Goal: Task Accomplishment & Management: Manage account settings

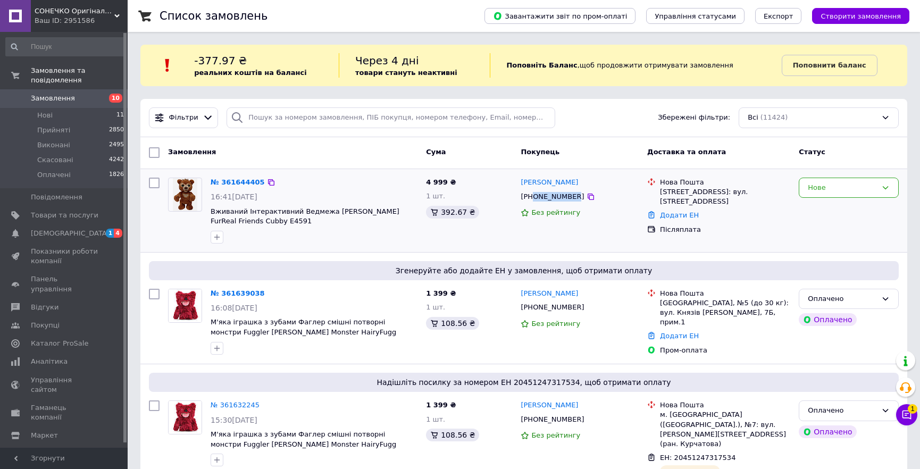
drag, startPoint x: 570, startPoint y: 197, endPoint x: 533, endPoint y: 195, distance: 36.8
click at [533, 195] on div "[PHONE_NUMBER]" at bounding box center [552, 197] width 68 height 14
copy div "0684488037"
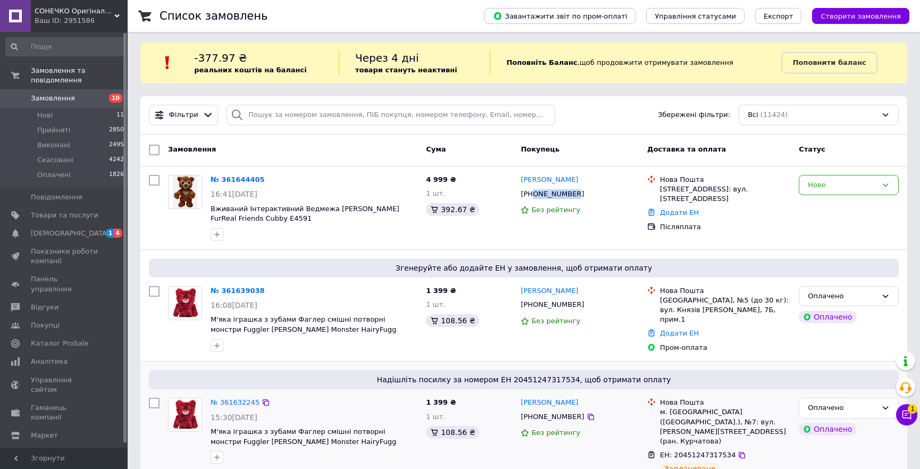
scroll to position [48, 0]
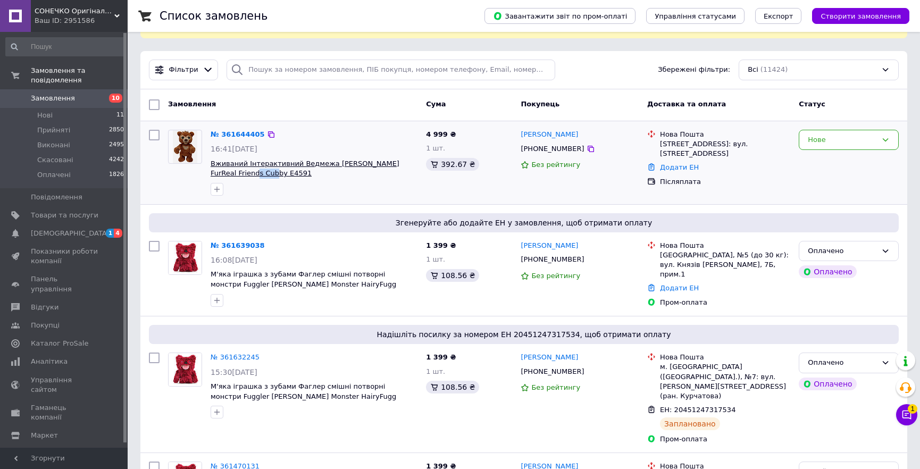
drag, startPoint x: 206, startPoint y: 169, endPoint x: 231, endPoint y: 173, distance: 25.4
click at [231, 173] on div "№ 361644405 16:41[DATE] Вживаний Інтерактивний Ведмежа [PERSON_NAME] FurReal Fr…" at bounding box center [313, 162] width 215 height 74
copy span "Cubby"
drag, startPoint x: 571, startPoint y: 146, endPoint x: 564, endPoint y: 148, distance: 7.2
click at [564, 148] on div "[PHONE_NUMBER]" at bounding box center [580, 149] width 120 height 12
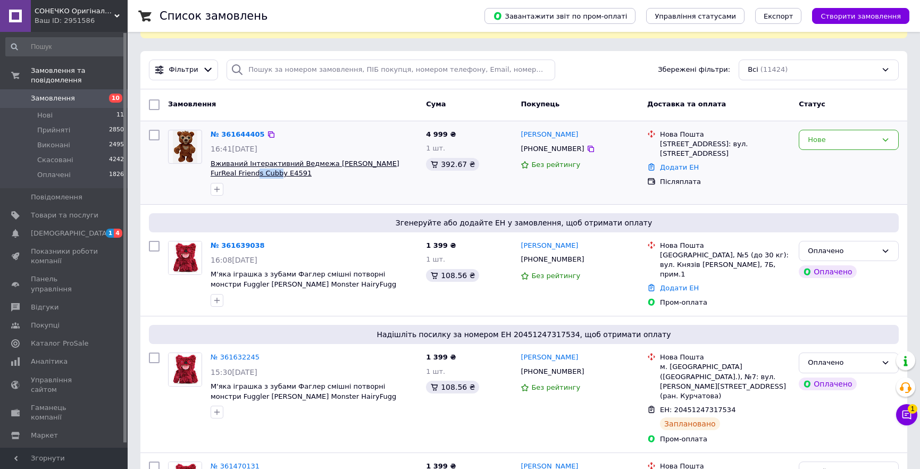
drag, startPoint x: 210, startPoint y: 175, endPoint x: 232, endPoint y: 173, distance: 22.5
click at [232, 173] on div "№ 361644405 16:41[DATE] Вживаний Інтерактивний Ведмежа [PERSON_NAME] FurReal Fr…" at bounding box center [313, 162] width 215 height 74
copy span "Cubby"
click at [758, 188] on div "Нова Пошта Очаків, №1: вул. [PERSON_NAME][STREET_ADDRESS] Додати ЕН Післяплата" at bounding box center [719, 162] width 152 height 74
drag, startPoint x: 572, startPoint y: 145, endPoint x: 534, endPoint y: 149, distance: 38.0
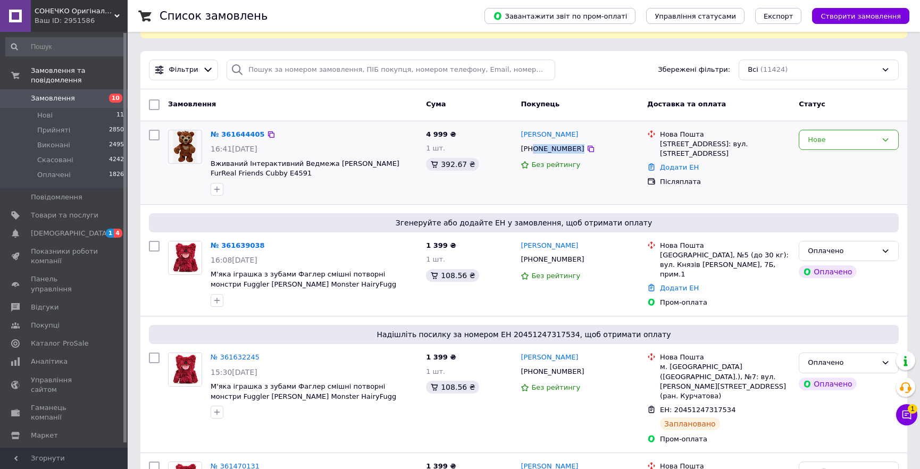
click at [534, 149] on div "[PHONE_NUMBER]" at bounding box center [580, 149] width 120 height 12
copy div "0684488037"
drag, startPoint x: 207, startPoint y: 165, endPoint x: 355, endPoint y: 175, distance: 148.2
click at [355, 175] on div "№ 361644405 16:41[DATE] Вживаний Інтерактивний Ведмежа [PERSON_NAME] FurReal Fr…" at bounding box center [313, 162] width 215 height 74
copy span "Вживаний Інтерактивний Ведмежа [PERSON_NAME] FurReal Friends Cubby E4591"
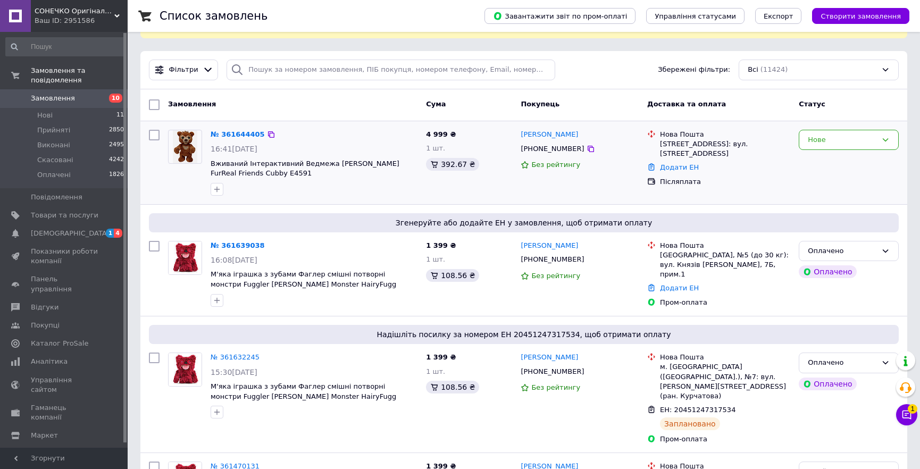
click at [755, 190] on div "Нова Пошта Очаків, №1: вул. [PERSON_NAME][STREET_ADDRESS] Додати ЕН Післяплата" at bounding box center [719, 162] width 152 height 74
click at [908, 413] on icon at bounding box center [906, 414] width 11 height 11
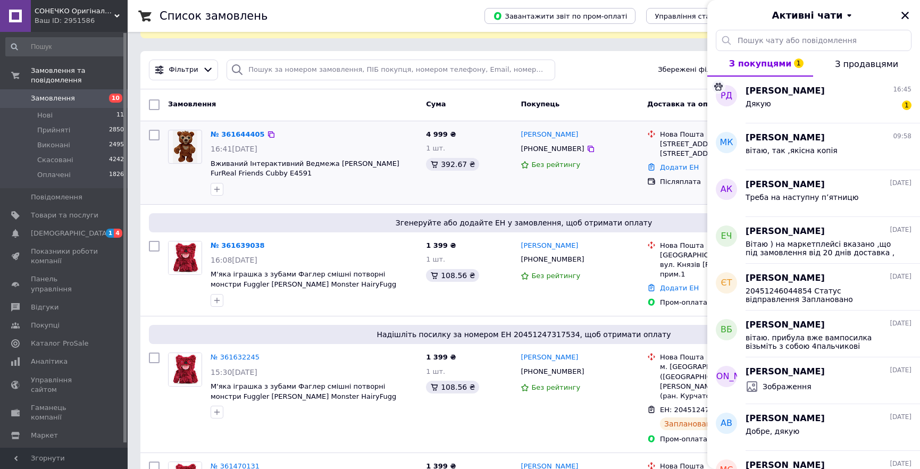
click at [379, 198] on div "№ 361644405 16:41[DATE] Вживаний Інтерактивний Ведмежа [PERSON_NAME] FurReal Fr…" at bounding box center [313, 162] width 215 height 74
click at [760, 110] on div "Дякую" at bounding box center [759, 106] width 26 height 15
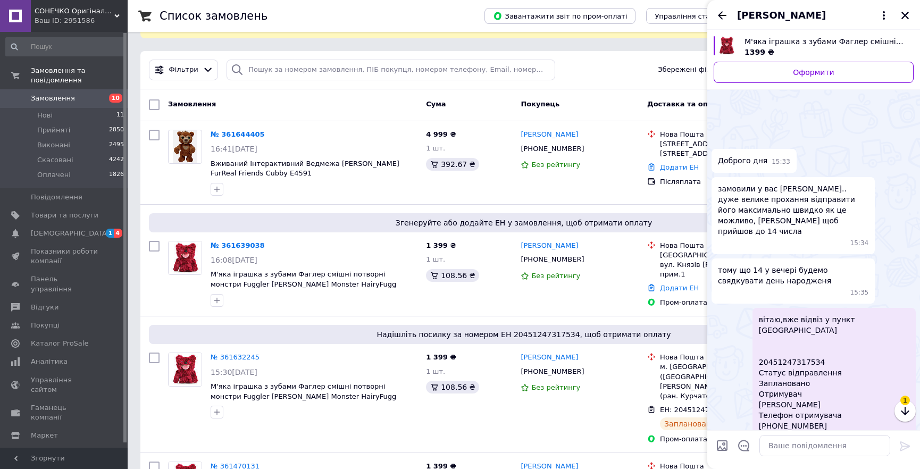
scroll to position [81, 0]
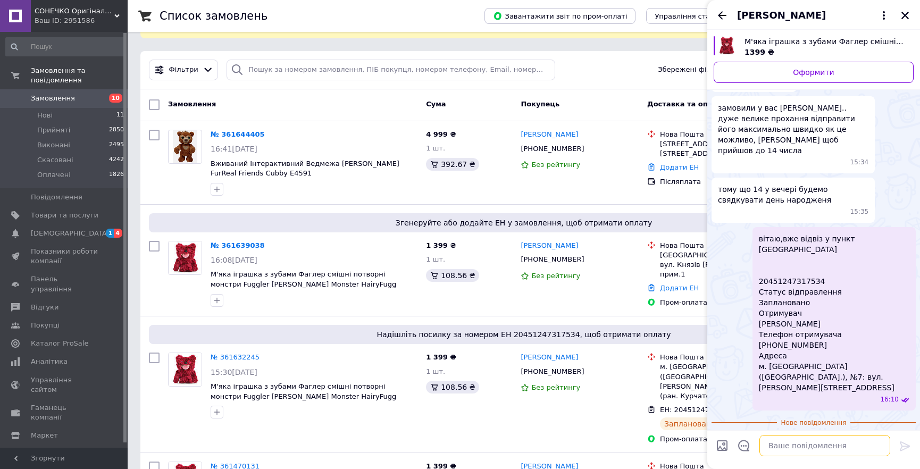
click at [792, 449] on textarea at bounding box center [824, 445] width 131 height 21
type textarea "будь ласка"
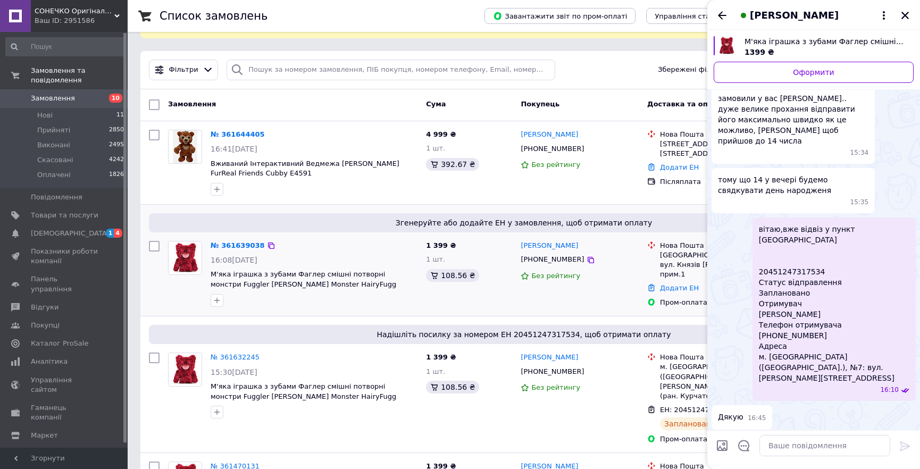
click at [512, 302] on div "1 399 ₴ 1 шт. 108.56 ₴" at bounding box center [469, 275] width 95 height 76
click at [908, 19] on icon "Закрити" at bounding box center [905, 16] width 10 height 10
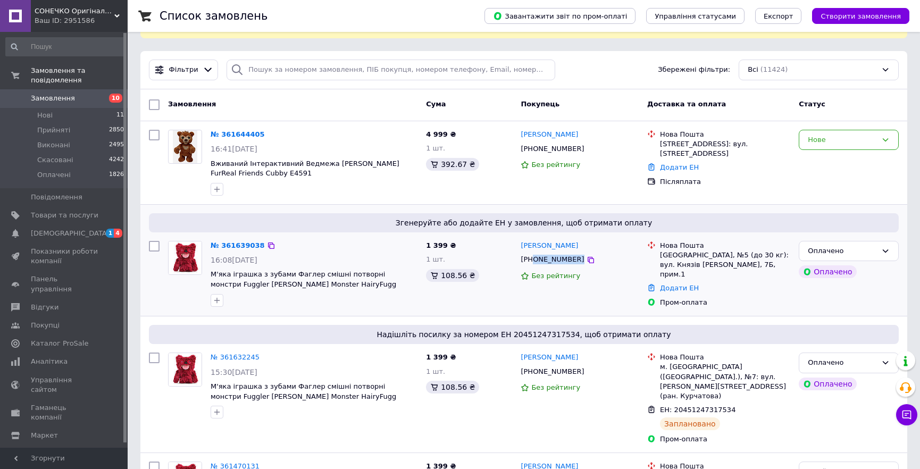
drag, startPoint x: 532, startPoint y: 260, endPoint x: 578, endPoint y: 266, distance: 46.2
click at [573, 256] on div "[PHONE_NUMBER]" at bounding box center [580, 260] width 120 height 12
copy div "0664775205"
drag, startPoint x: 219, startPoint y: 242, endPoint x: 256, endPoint y: 242, distance: 36.7
copy link "361639038"
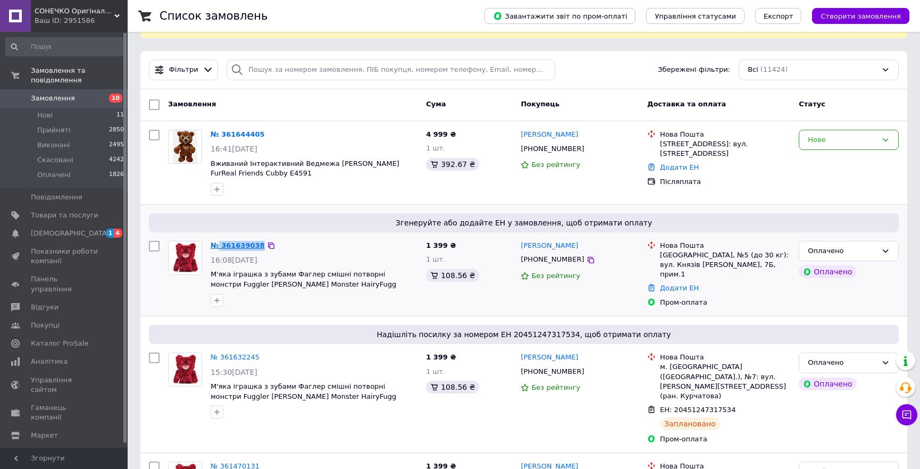
click at [245, 246] on link "№ 361639038" at bounding box center [238, 245] width 54 height 8
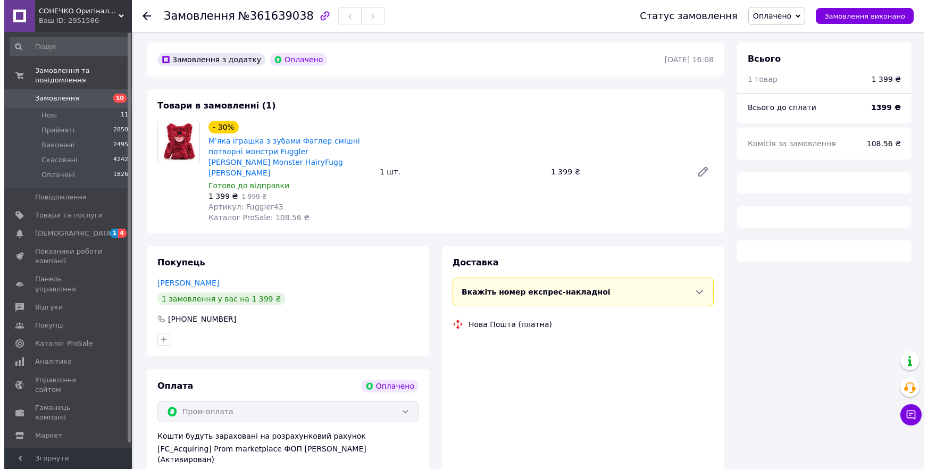
scroll to position [48, 0]
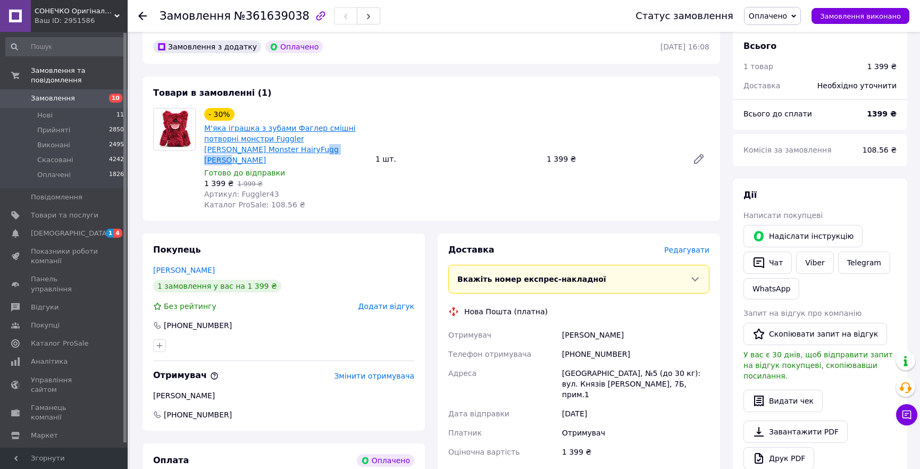
drag, startPoint x: 237, startPoint y: 149, endPoint x: 204, endPoint y: 152, distance: 33.1
click at [204, 152] on span "М'яка іграшка з зубами Фаглер смішні потворні монстри Fuggler [PERSON_NAME] Mon…" at bounding box center [285, 144] width 163 height 43
copy link "[PERSON_NAME]"
click at [695, 246] on span "Редагувати" at bounding box center [686, 250] width 45 height 9
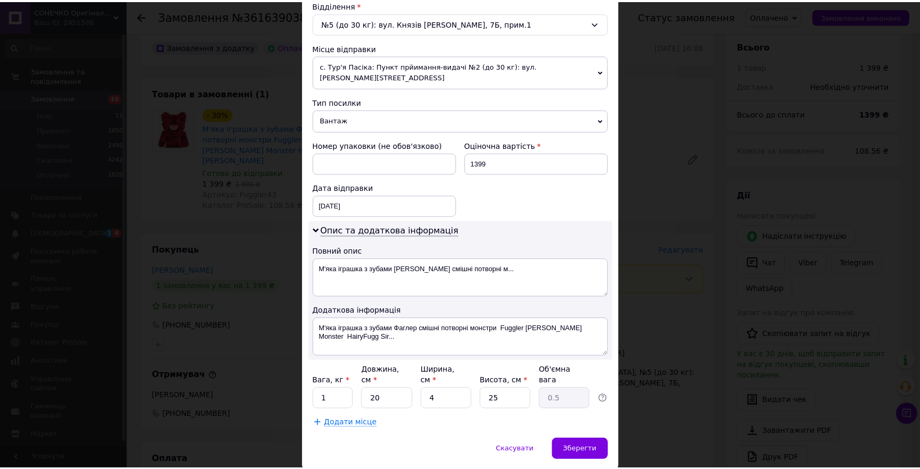
scroll to position [355, 0]
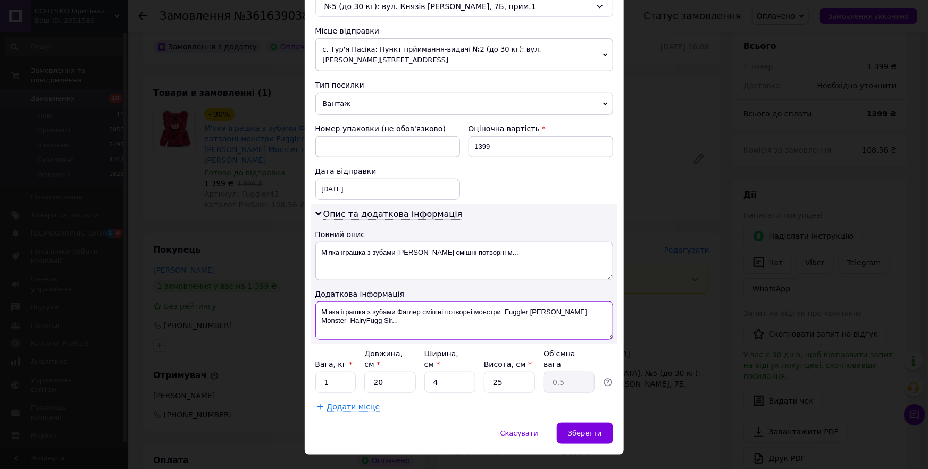
click at [383, 304] on textarea "М'яка іграшка з зубами Фаглер смішні потворні монстри Fuggler [PERSON_NAME] Mon…" at bounding box center [464, 321] width 298 height 38
paste textarea "[PERSON_NAME]"
type textarea "[PERSON_NAME]"
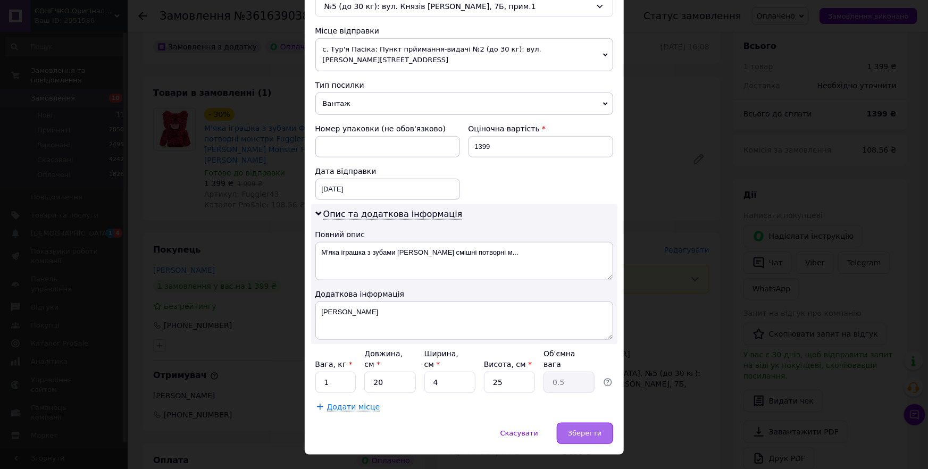
click at [587, 423] on div "Зберегти" at bounding box center [585, 433] width 56 height 21
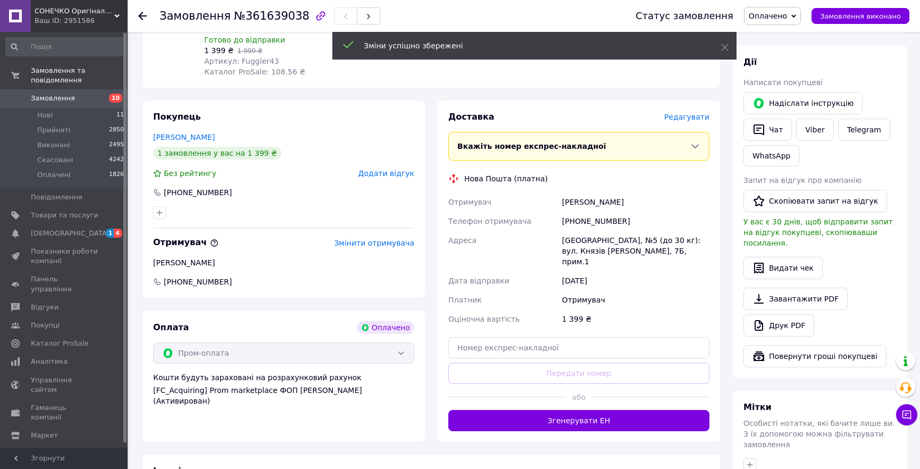
scroll to position [193, 0]
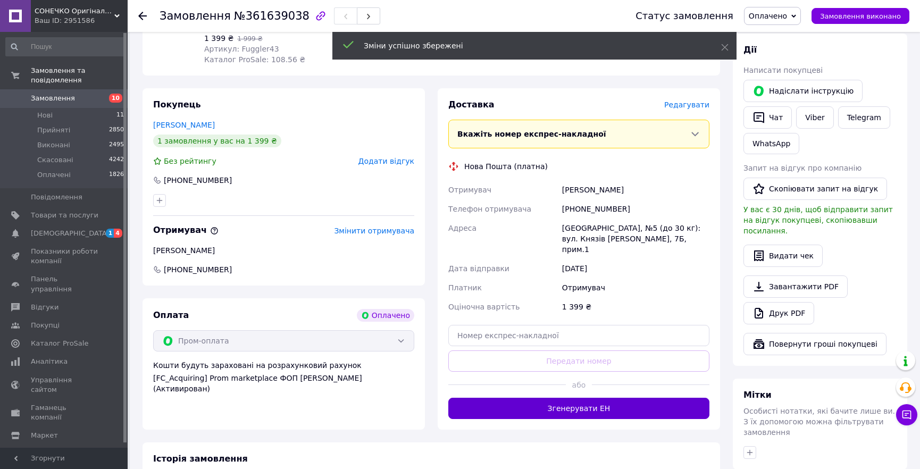
click at [587, 398] on button "Згенерувати ЕН" at bounding box center [578, 408] width 261 height 21
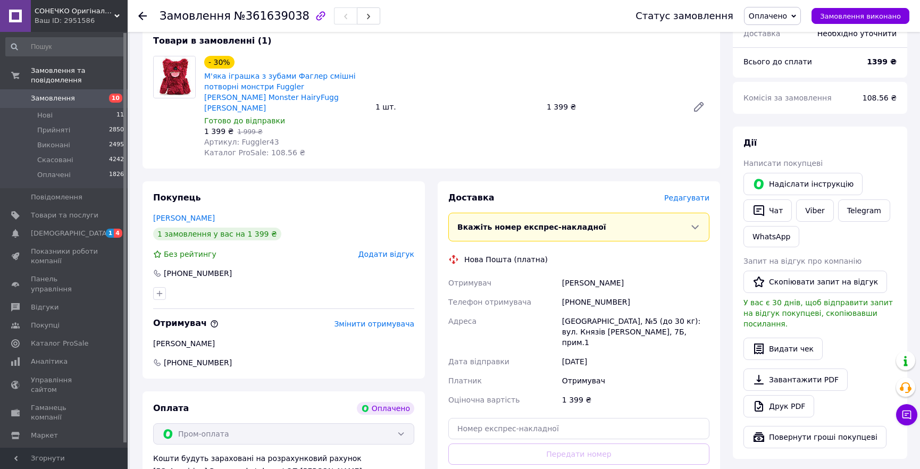
scroll to position [96, 0]
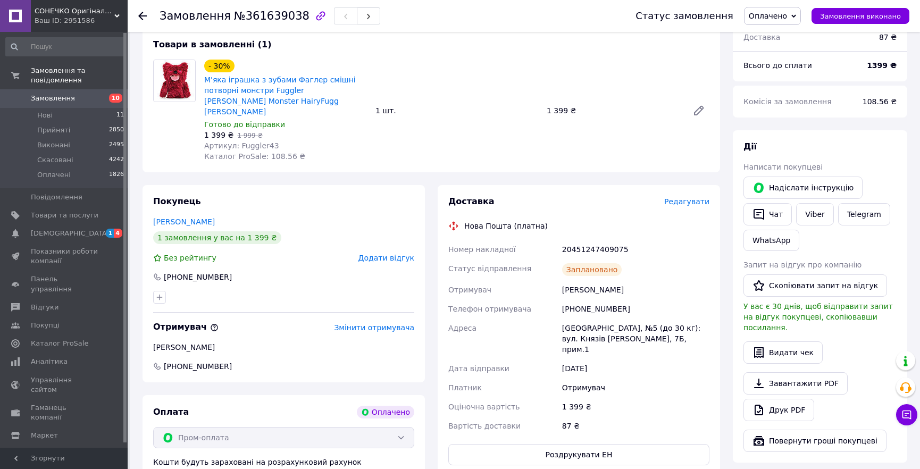
click at [570, 228] on div "Доставка Редагувати Нова Пошта (платна) Номер накладної 20451247409075 Статус в…" at bounding box center [578, 331] width 261 height 270
click at [578, 240] on div "20451247409075" at bounding box center [636, 249] width 152 height 19
copy div "20451247409075"
